Goal: Information Seeking & Learning: Learn about a topic

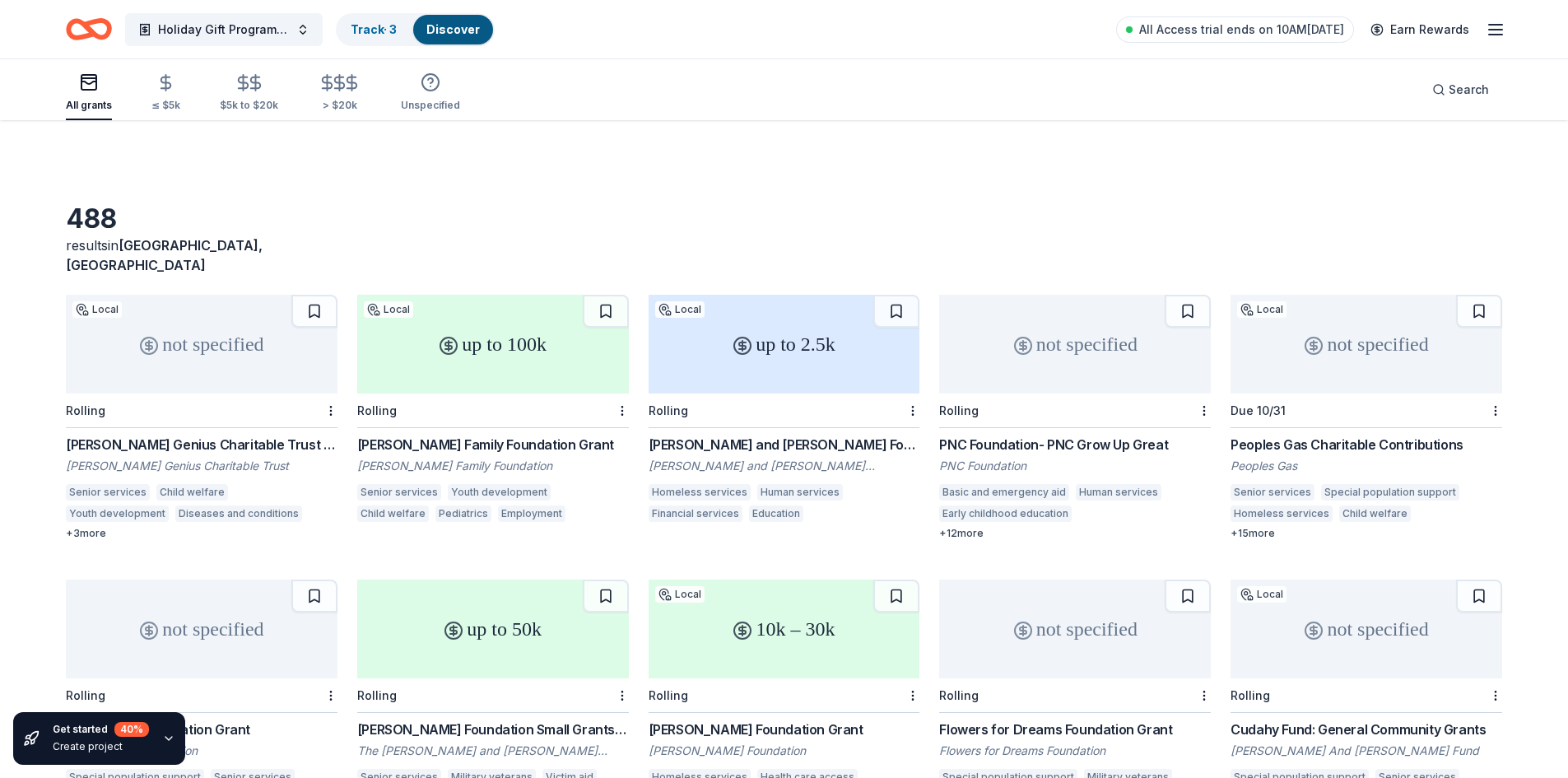
scroll to position [3007, 0]
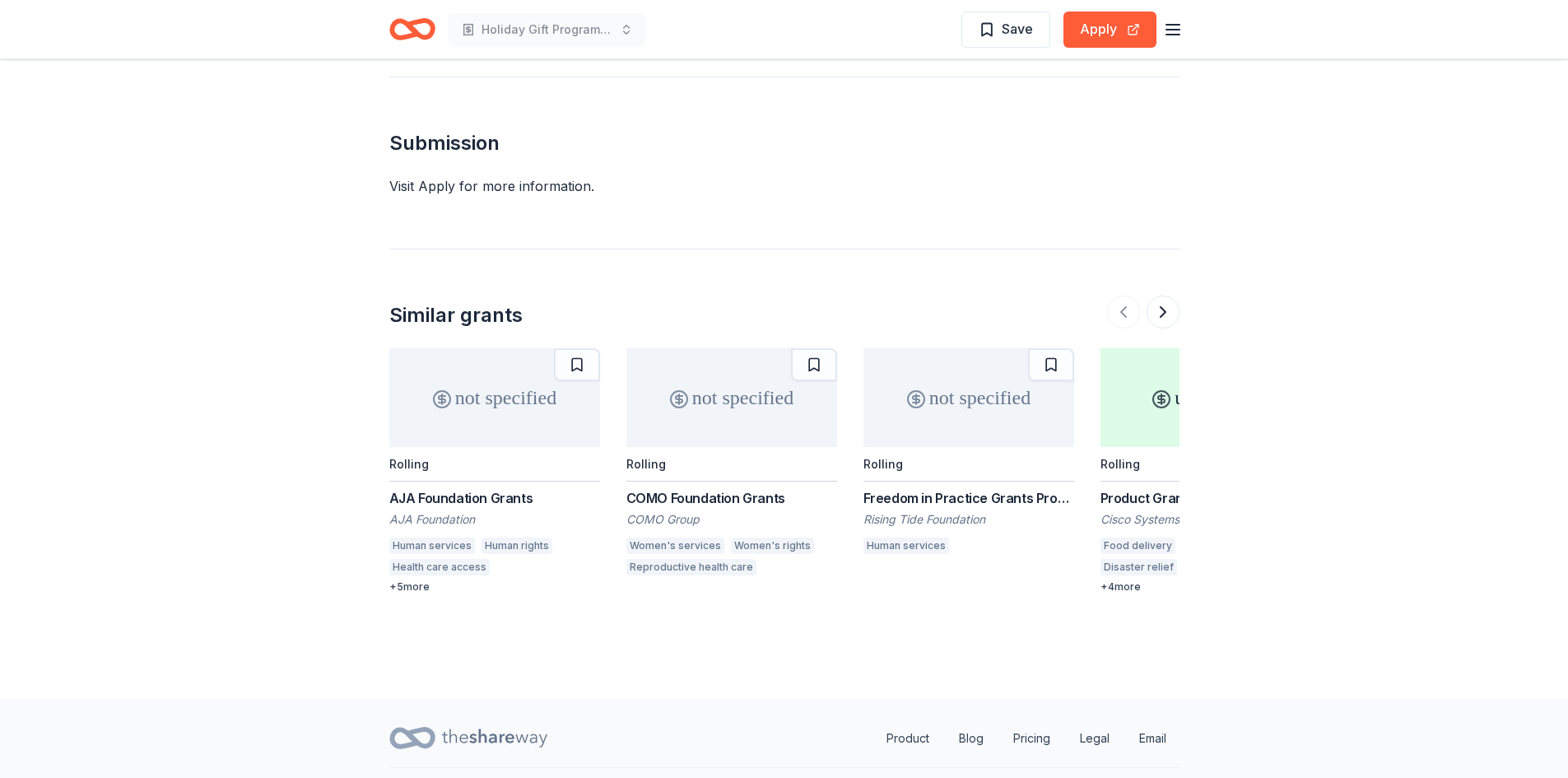
scroll to position [1252, 0]
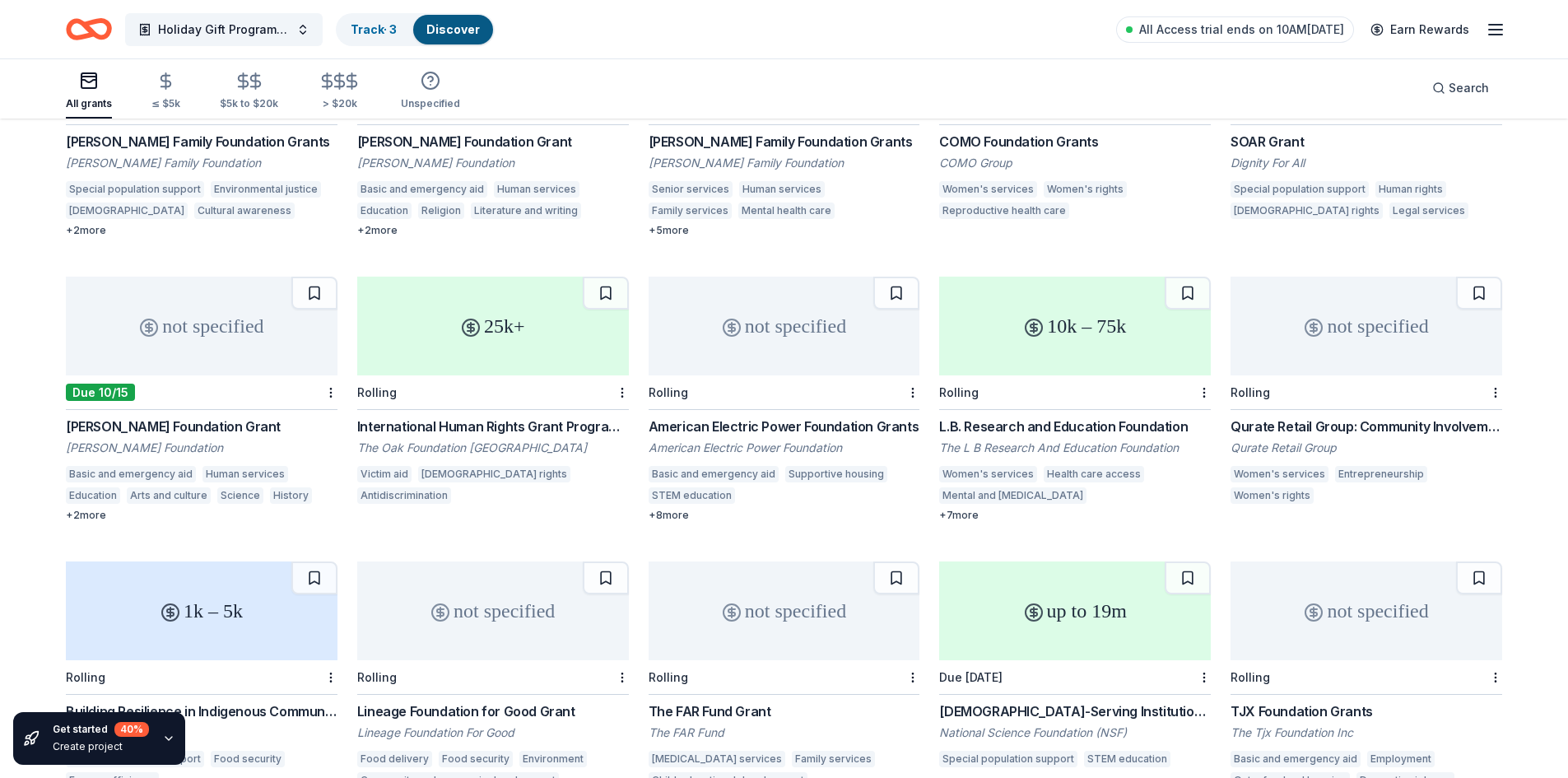
scroll to position [4134, 0]
